Goal: Task Accomplishment & Management: Use online tool/utility

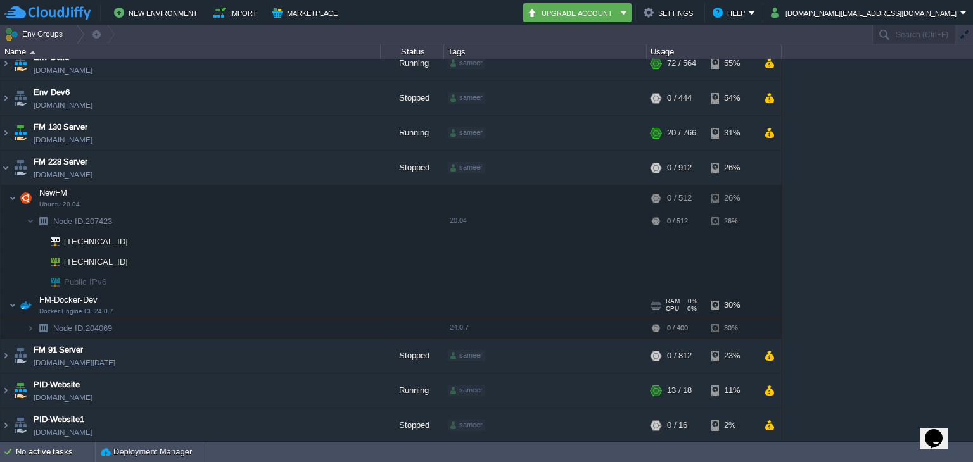
scroll to position [46, 0]
click at [1, 132] on img at bounding box center [6, 135] width 10 height 34
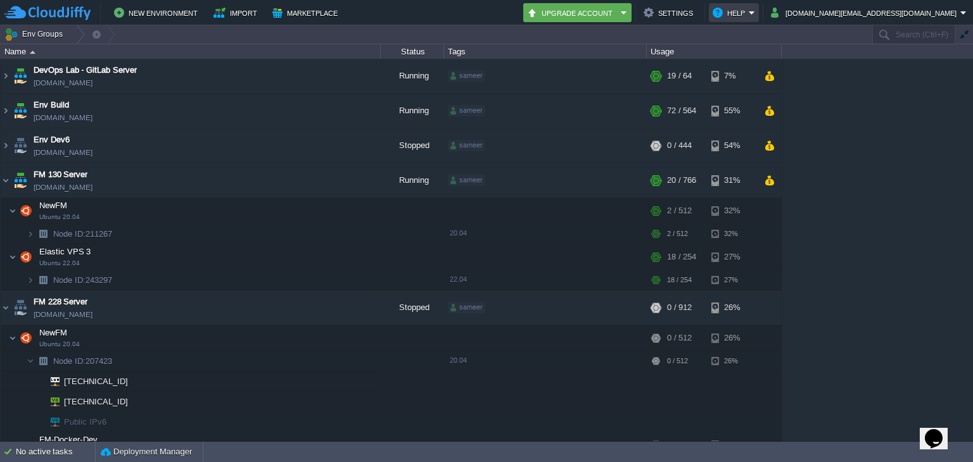
scroll to position [0, 0]
click at [344, 307] on button "button" at bounding box center [348, 307] width 11 height 11
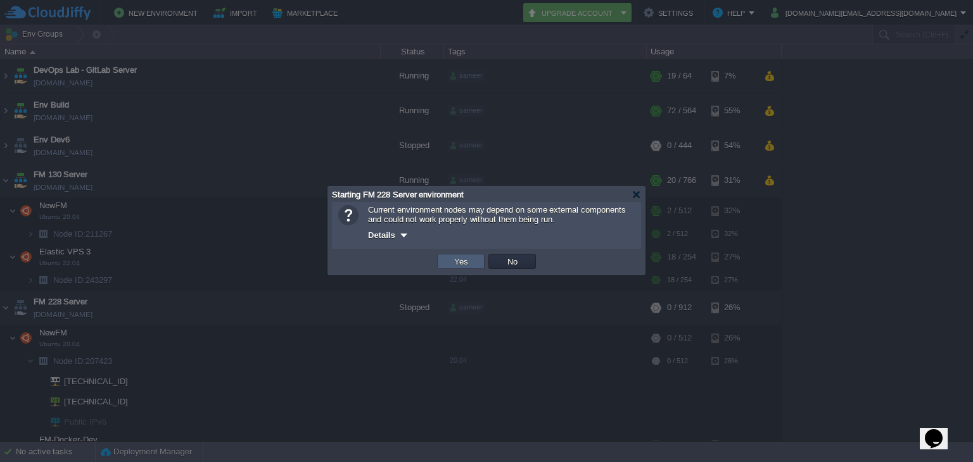
click at [459, 257] on button "Yes" at bounding box center [461, 261] width 22 height 11
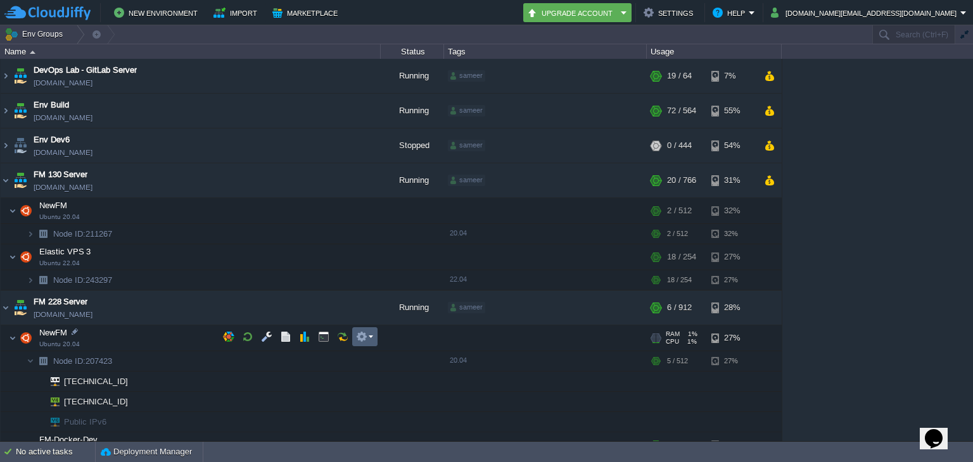
click at [368, 333] on em at bounding box center [364, 336] width 17 height 11
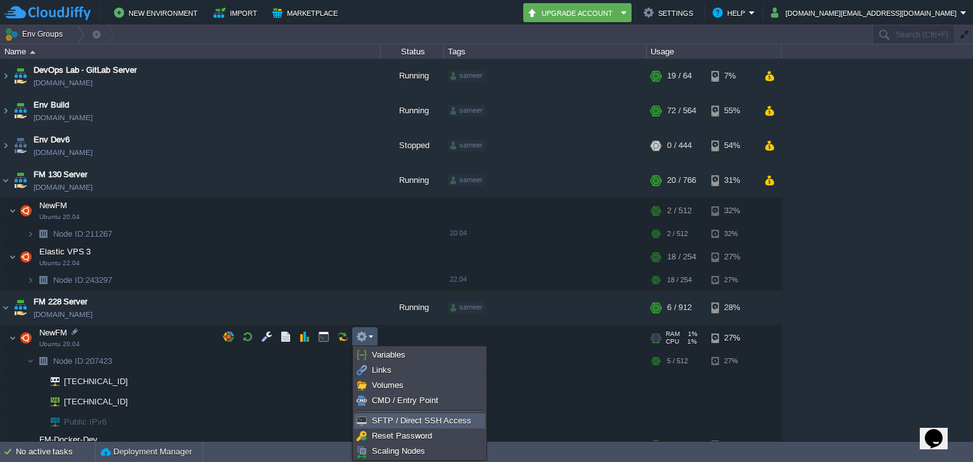
click at [405, 416] on span "SFTP / Direct SSH Access" at bounding box center [421, 421] width 99 height 10
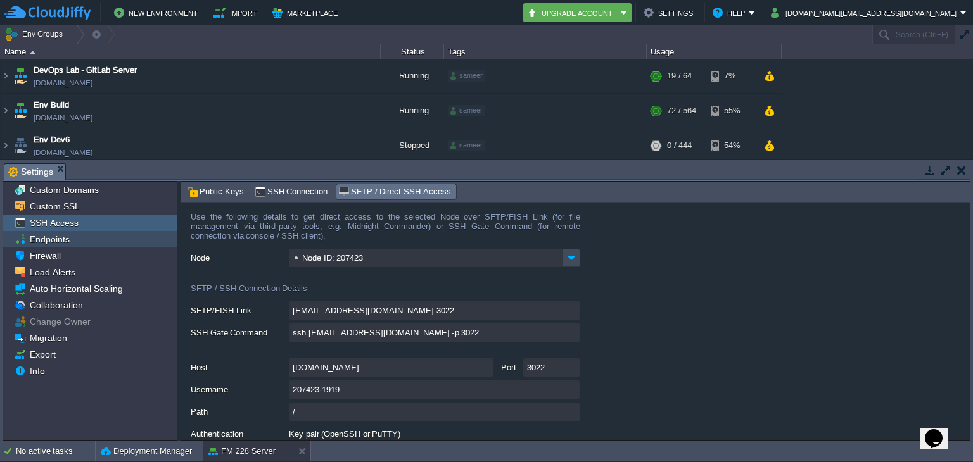
click at [49, 244] on span "Endpoints" at bounding box center [49, 239] width 44 height 11
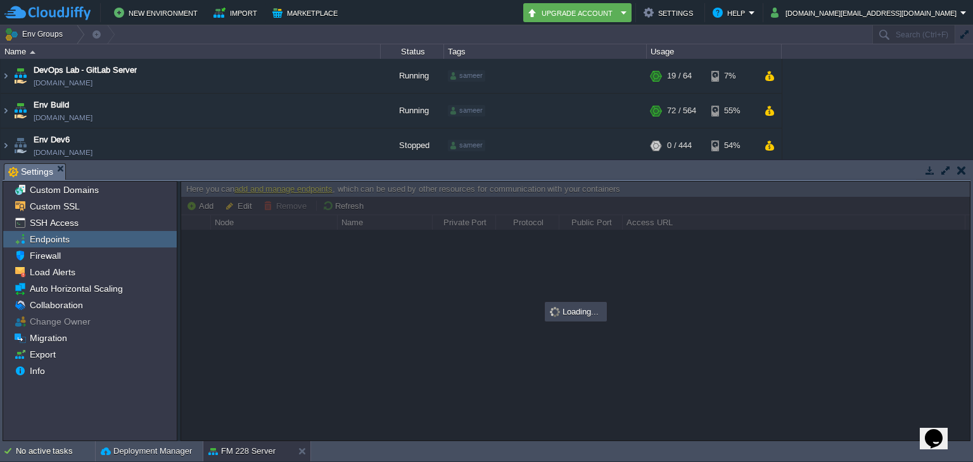
click at [49, 244] on span "Endpoints" at bounding box center [49, 239] width 44 height 11
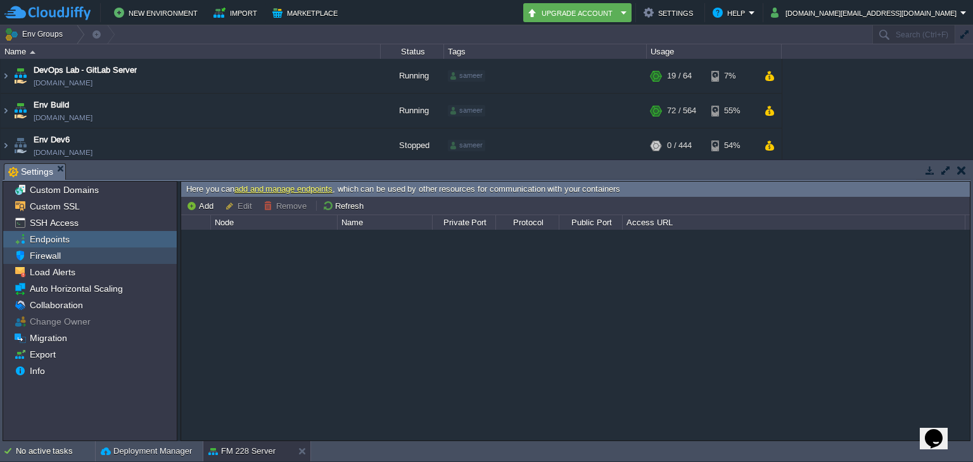
click at [50, 260] on span "Firewall" at bounding box center [44, 255] width 35 height 11
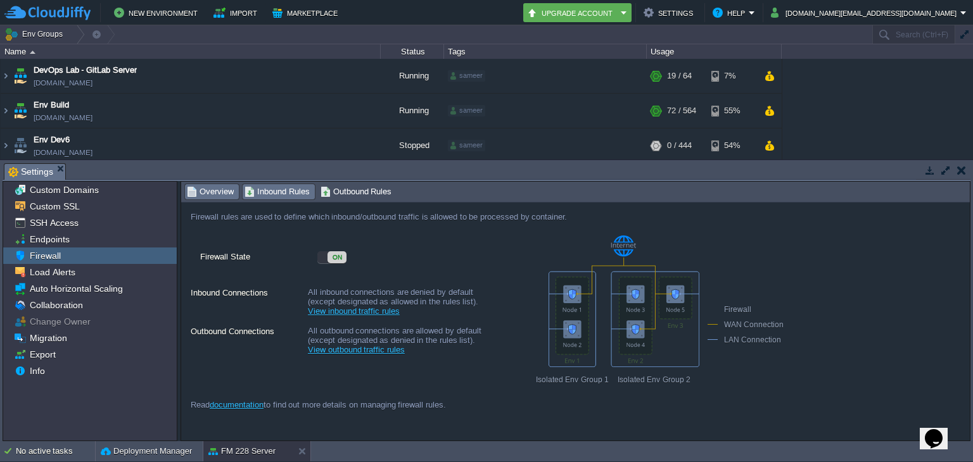
click at [271, 193] on span "Inbound Rules" at bounding box center [277, 192] width 65 height 14
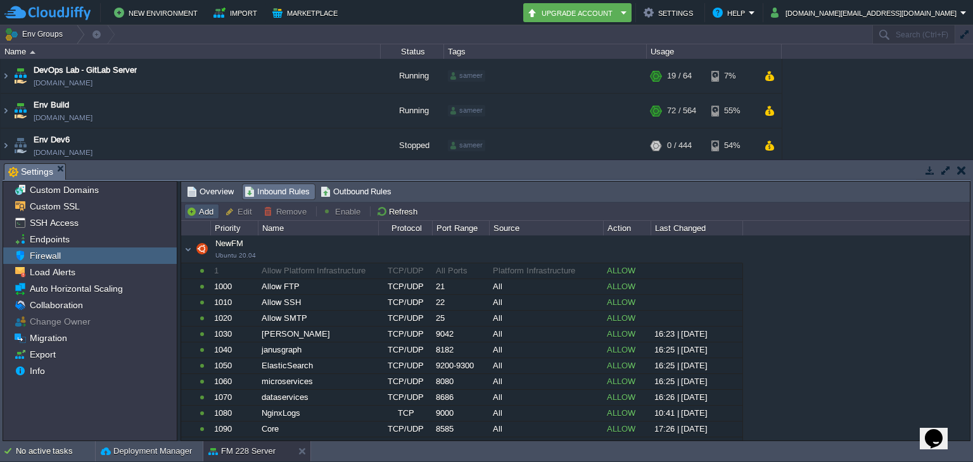
click at [208, 211] on button "Add" at bounding box center [201, 211] width 31 height 11
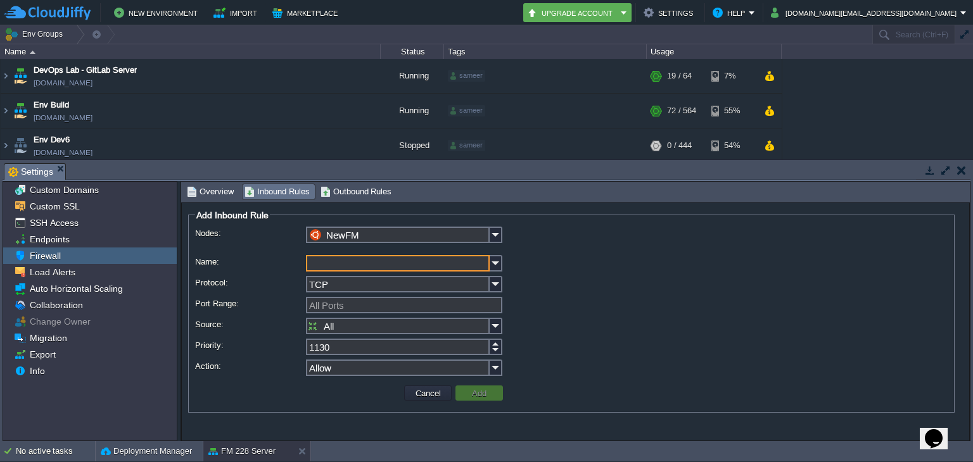
type input "8"
type input "tuleap"
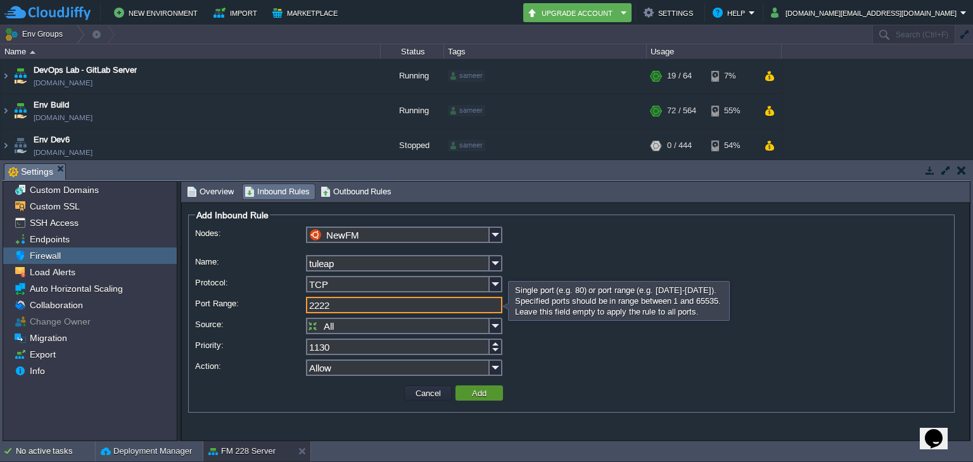
type input "2222"
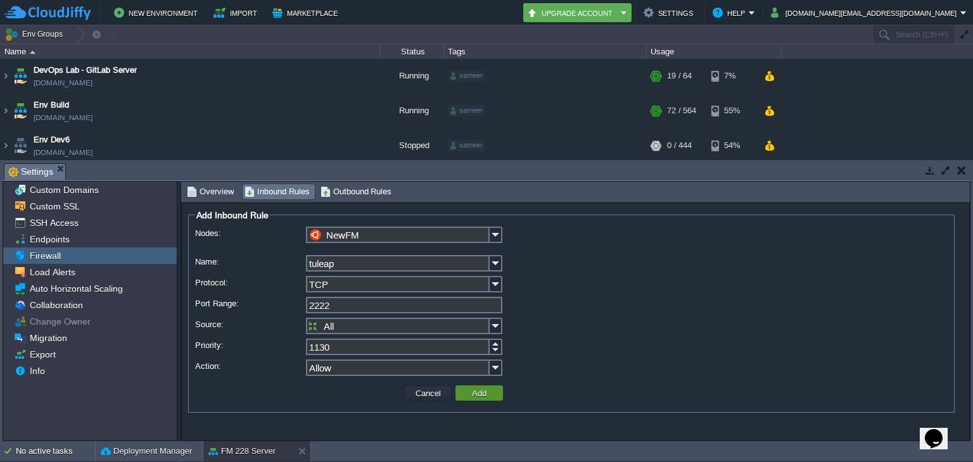
click at [469, 388] on td "Add" at bounding box center [479, 393] width 48 height 15
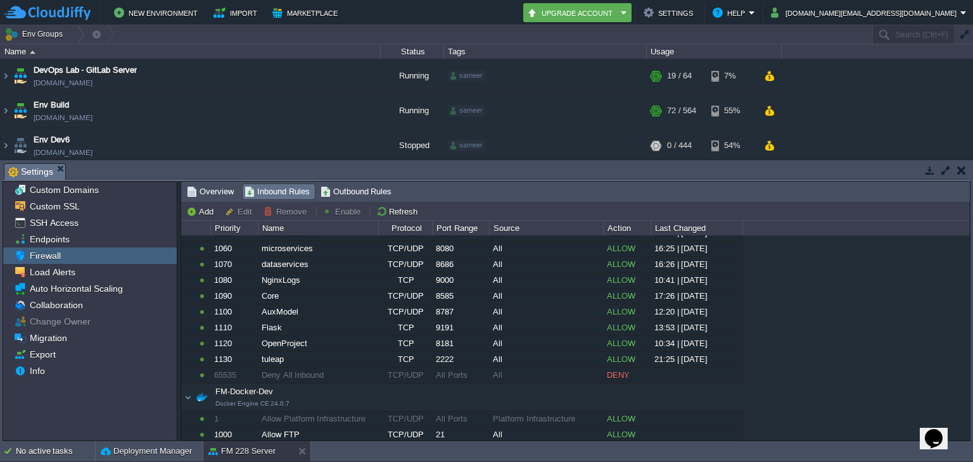
scroll to position [137, 0]
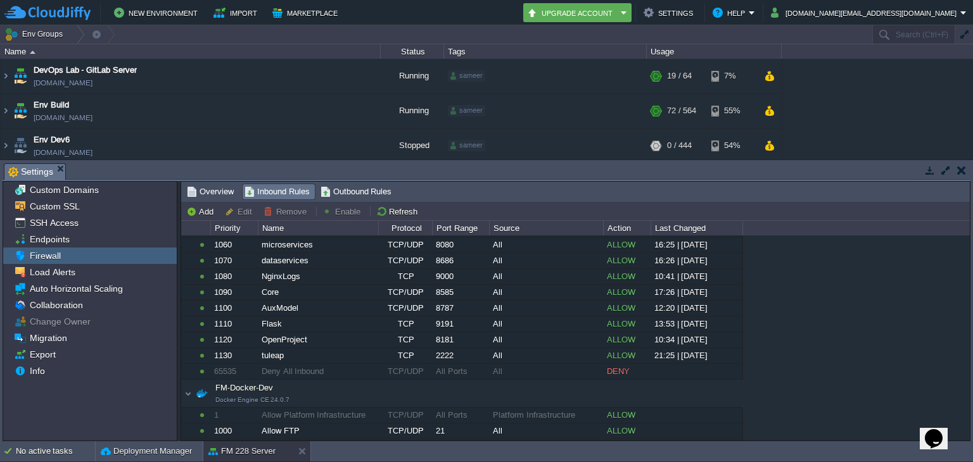
click at [960, 165] on button "button" at bounding box center [961, 170] width 9 height 11
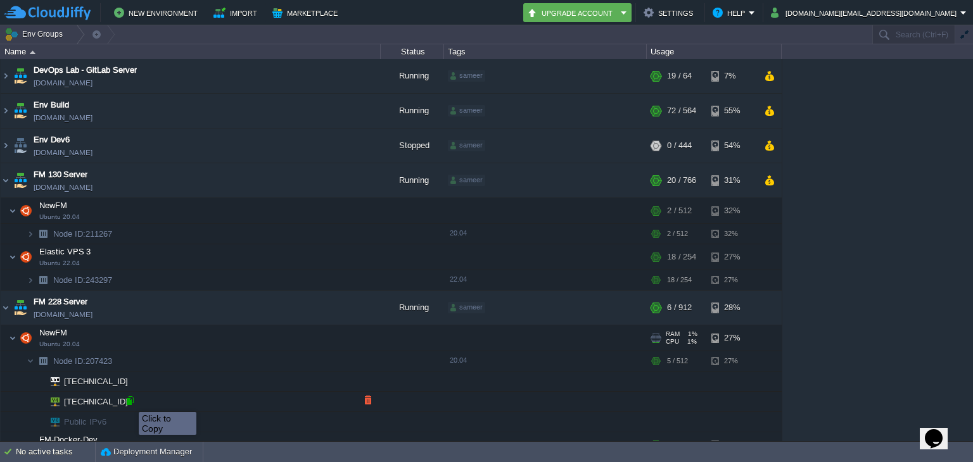
click at [129, 401] on div at bounding box center [129, 400] width 11 height 11
